Goal: Task Accomplishment & Management: Use online tool/utility

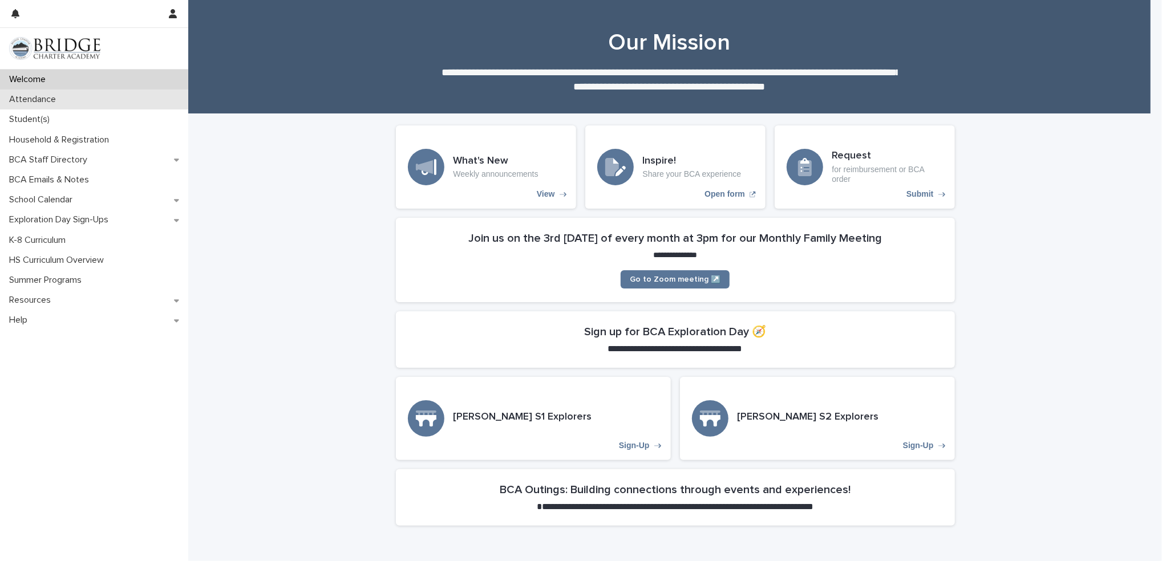
click at [84, 102] on div "Attendance" at bounding box center [94, 100] width 188 height 20
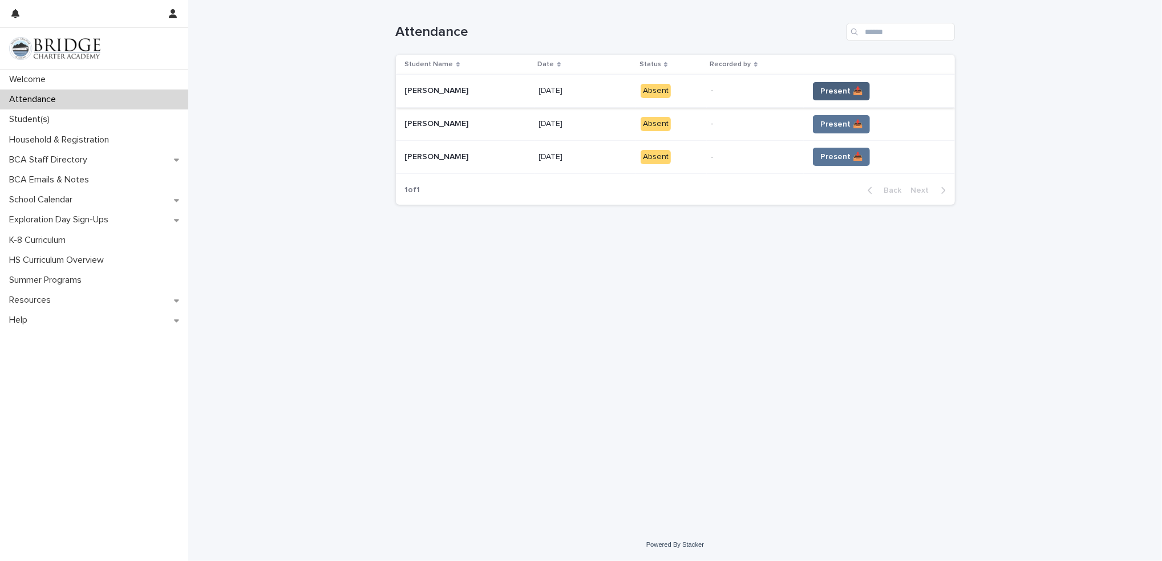
click at [846, 90] on span "Present 📥" at bounding box center [841, 91] width 42 height 11
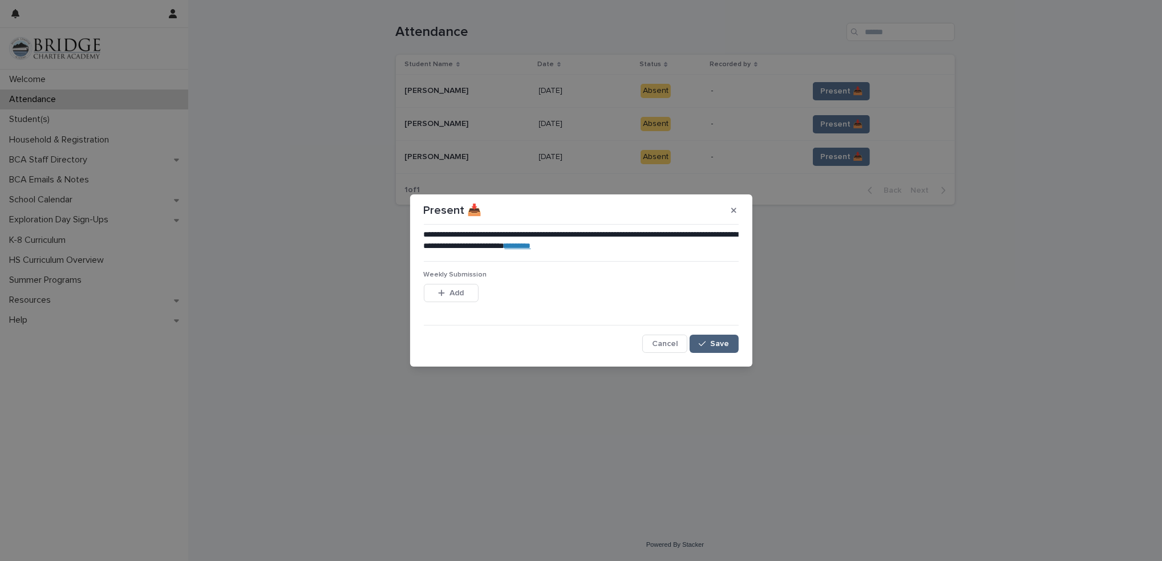
click at [703, 340] on icon "button" at bounding box center [702, 344] width 7 height 8
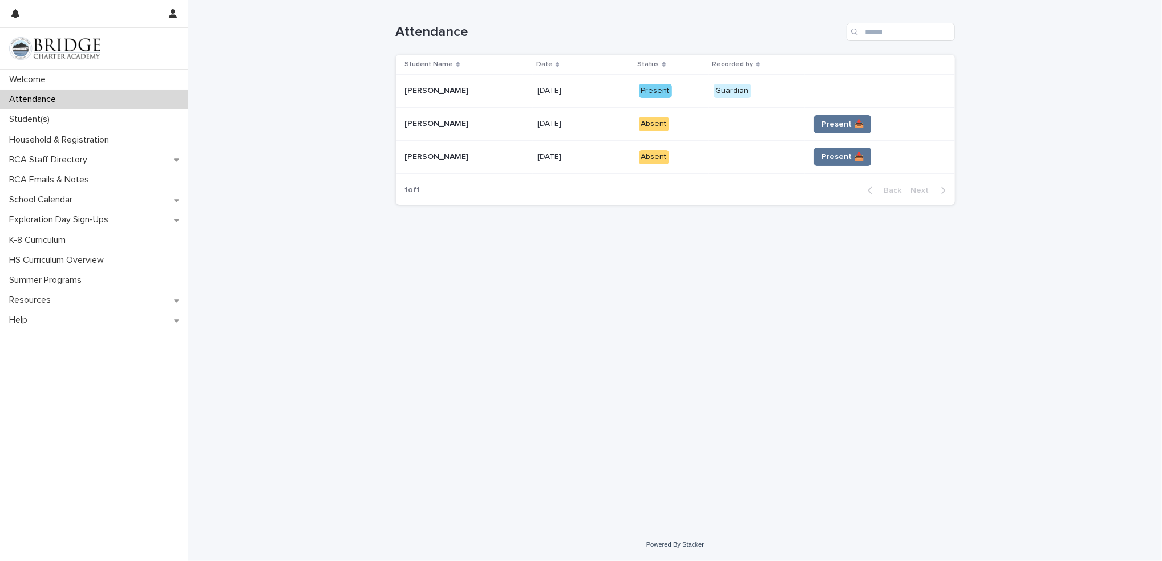
click at [845, 127] on span "Present 📥" at bounding box center [843, 124] width 42 height 11
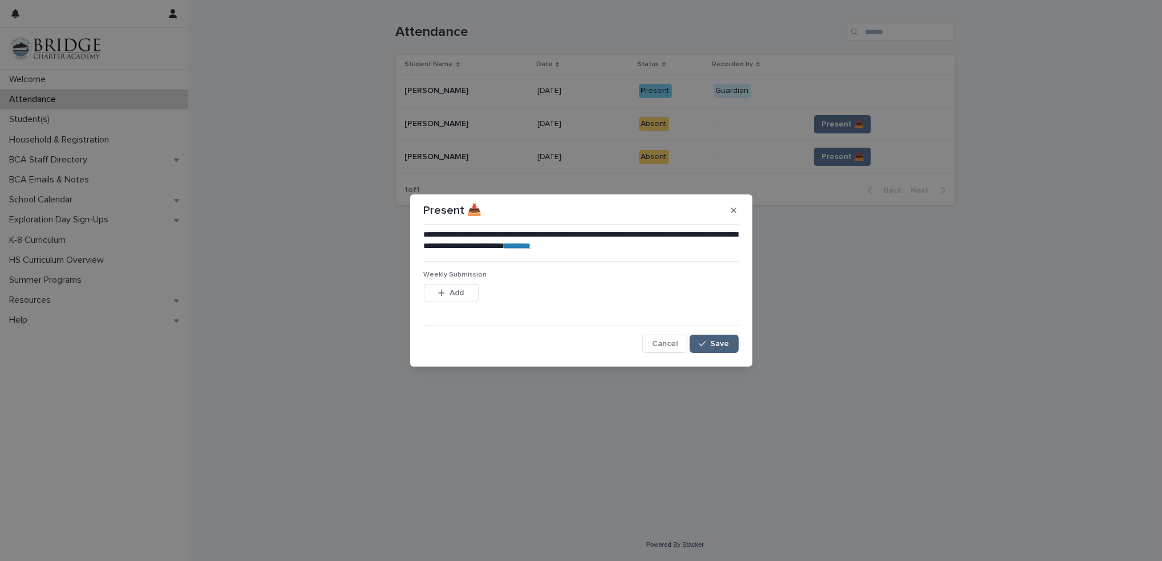
click at [708, 336] on button "Save" at bounding box center [714, 344] width 48 height 18
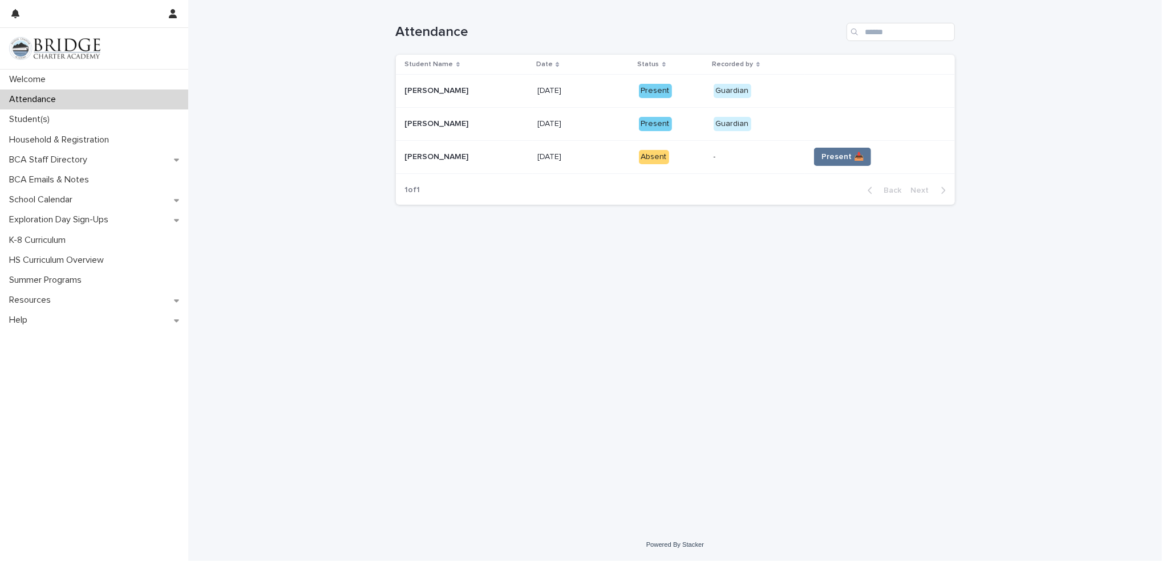
click at [847, 160] on span "Present 📥" at bounding box center [843, 156] width 42 height 11
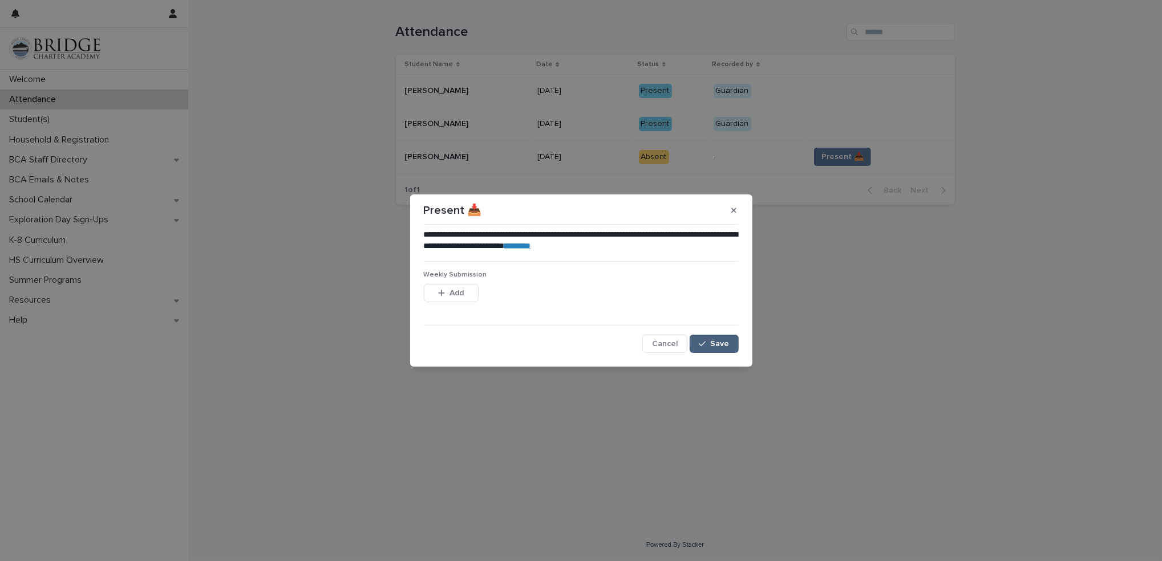
click at [721, 349] on button "Save" at bounding box center [714, 344] width 48 height 18
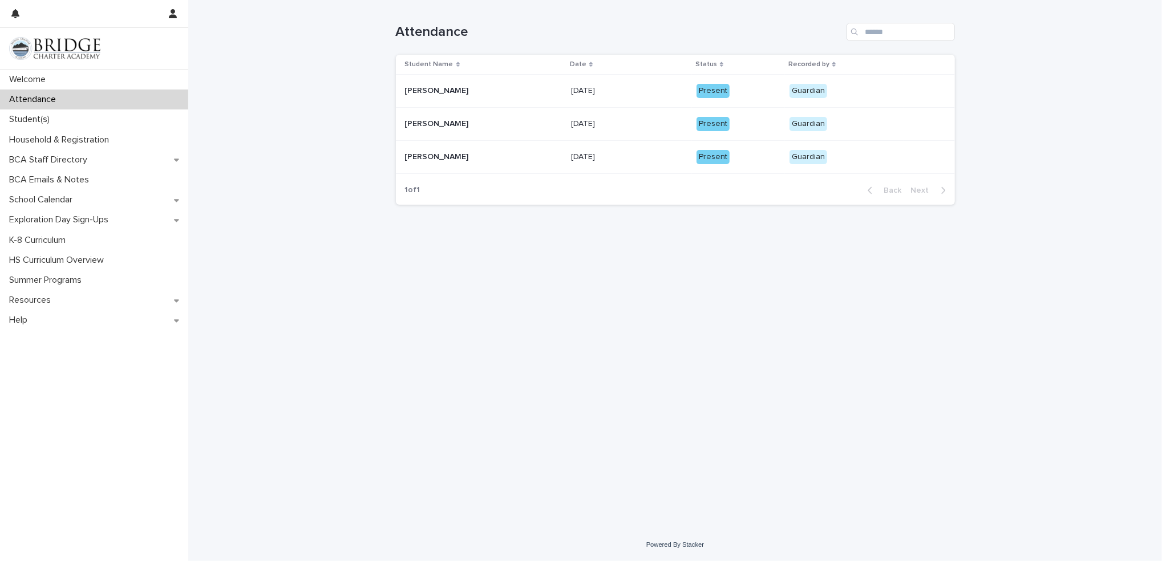
drag, startPoint x: 618, startPoint y: 157, endPoint x: 377, endPoint y: 221, distance: 249.0
click at [377, 221] on div "Loading... Saving… Loading... Saving… Attendance Student Name Date Status Recor…" at bounding box center [675, 264] width 974 height 529
click at [1079, 149] on div "Loading... Saving… Loading... Saving… Attendance Student Name Date Status Recor…" at bounding box center [675, 264] width 974 height 529
